Goal: Check status: Check status

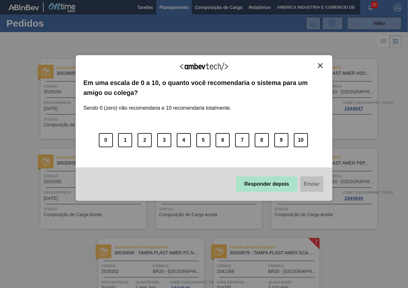
click at [251, 185] on button "Responder depois" at bounding box center [267, 183] width 62 height 15
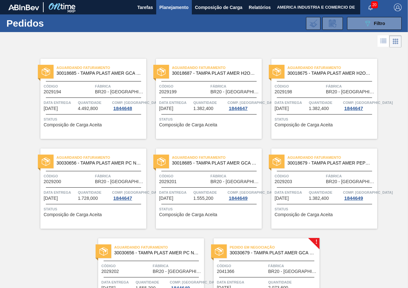
click at [74, 130] on div "Aguardando Faturamento 30018685 - TAMPA PLAST AMER GCA S/LINER Código 2029194 F…" at bounding box center [93, 99] width 106 height 80
click at [349, 27] on button "089F7B8B-B2A5-4AFE-B5C0-19BA573D28AC Filtro" at bounding box center [374, 23] width 55 height 13
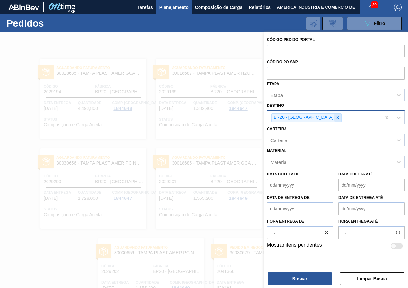
click at [335, 116] on icon at bounding box center [337, 117] width 4 height 4
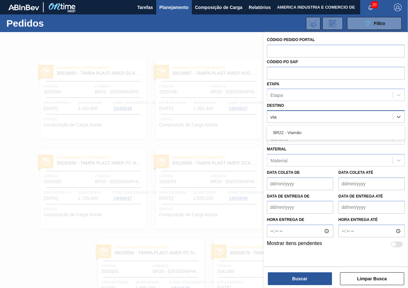
type input "viam"
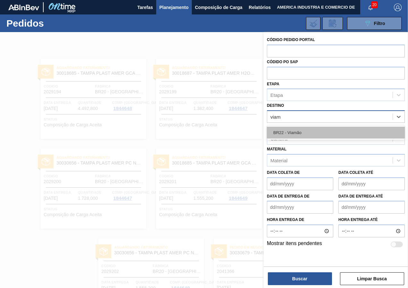
click at [311, 132] on div "BR22 - Viamão" at bounding box center [336, 133] width 138 height 12
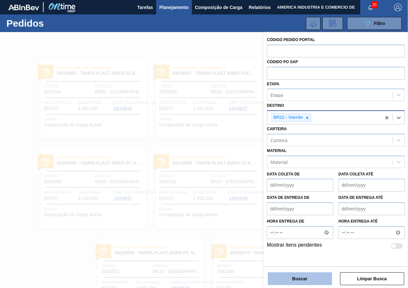
click at [302, 273] on button "Buscar" at bounding box center [300, 278] width 64 height 13
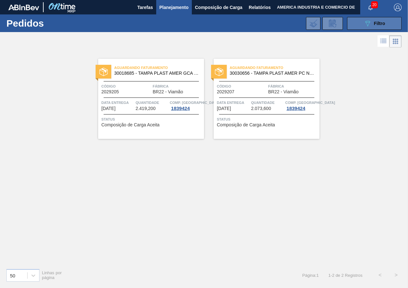
click at [368, 25] on icon "089F7B8B-B2A5-4AFE-B5C0-19BA573D28AC" at bounding box center [368, 24] width 8 height 8
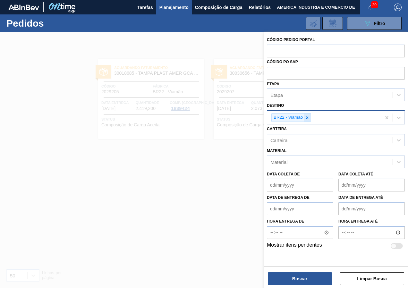
click at [306, 118] on icon at bounding box center [307, 117] width 4 height 4
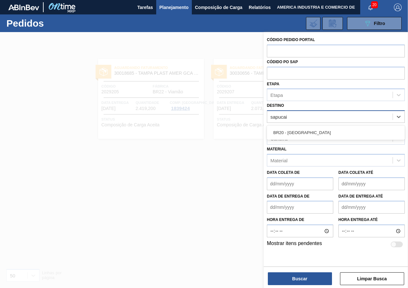
type input "sapucaia"
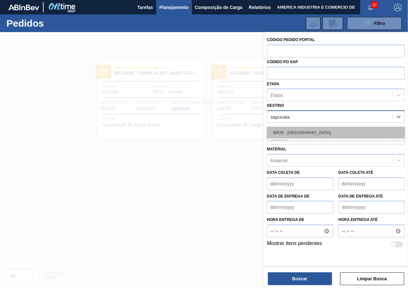
click at [300, 134] on div "BR20 - [GEOGRAPHIC_DATA]" at bounding box center [336, 133] width 138 height 12
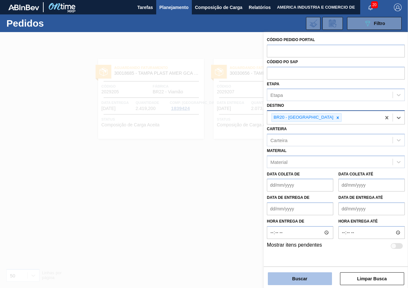
click at [285, 276] on button "Buscar" at bounding box center [300, 278] width 64 height 13
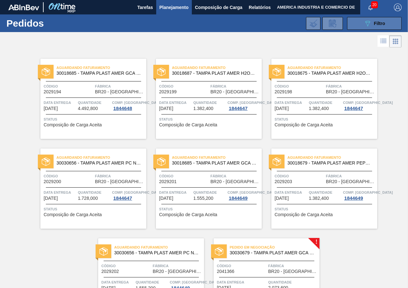
click at [369, 24] on icon "089F7B8B-B2A5-4AFE-B5C0-19BA573D28AC" at bounding box center [368, 24] width 8 height 8
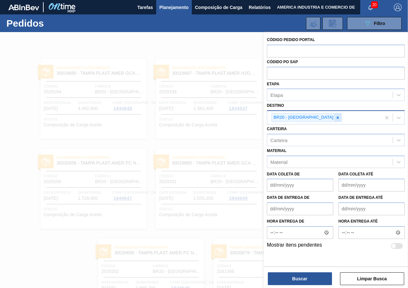
click at [335, 118] on icon at bounding box center [337, 117] width 4 height 4
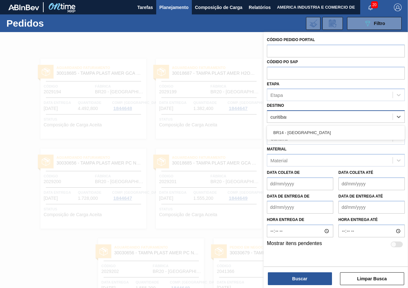
type input "curitibana"
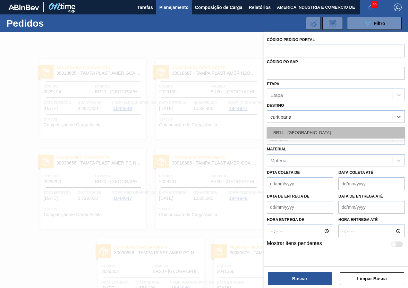
click at [308, 136] on div "BR14 - [GEOGRAPHIC_DATA]" at bounding box center [336, 133] width 138 height 12
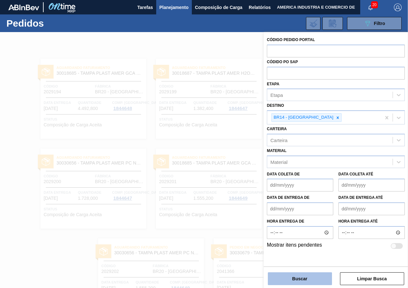
click at [291, 282] on button "Buscar" at bounding box center [300, 278] width 64 height 13
